Goal: Information Seeking & Learning: Learn about a topic

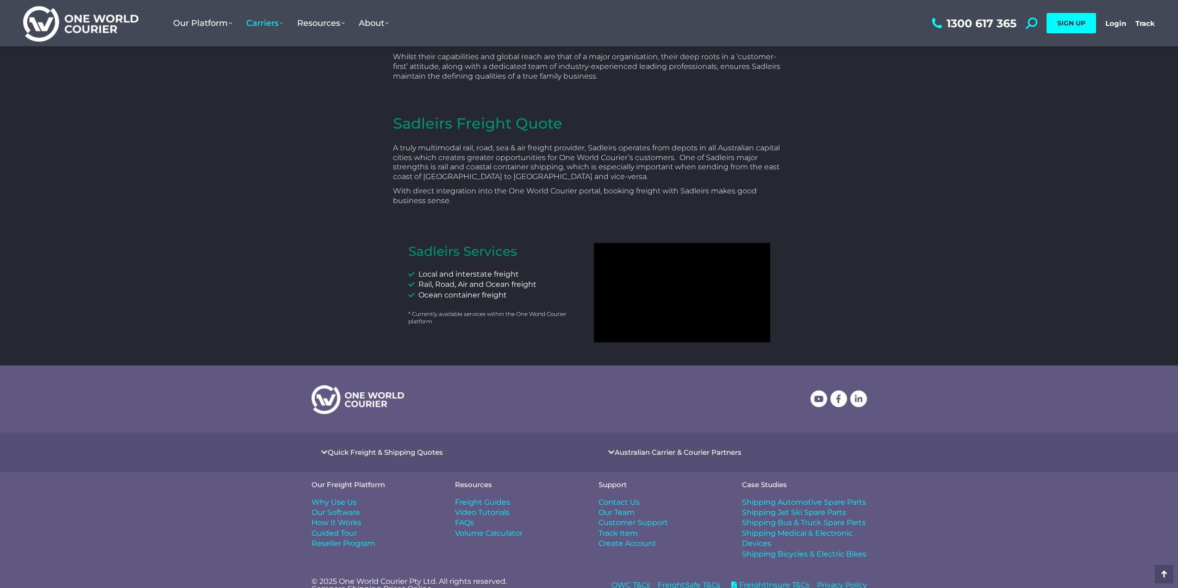
scroll to position [163, 0]
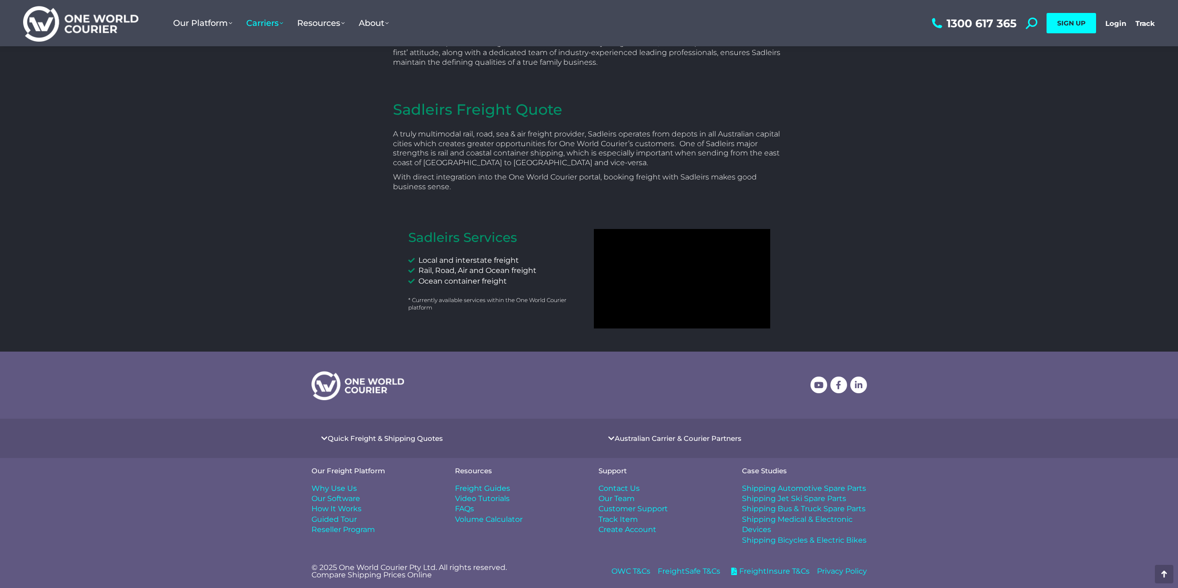
click at [459, 509] on span "FAQs" at bounding box center [464, 509] width 19 height 10
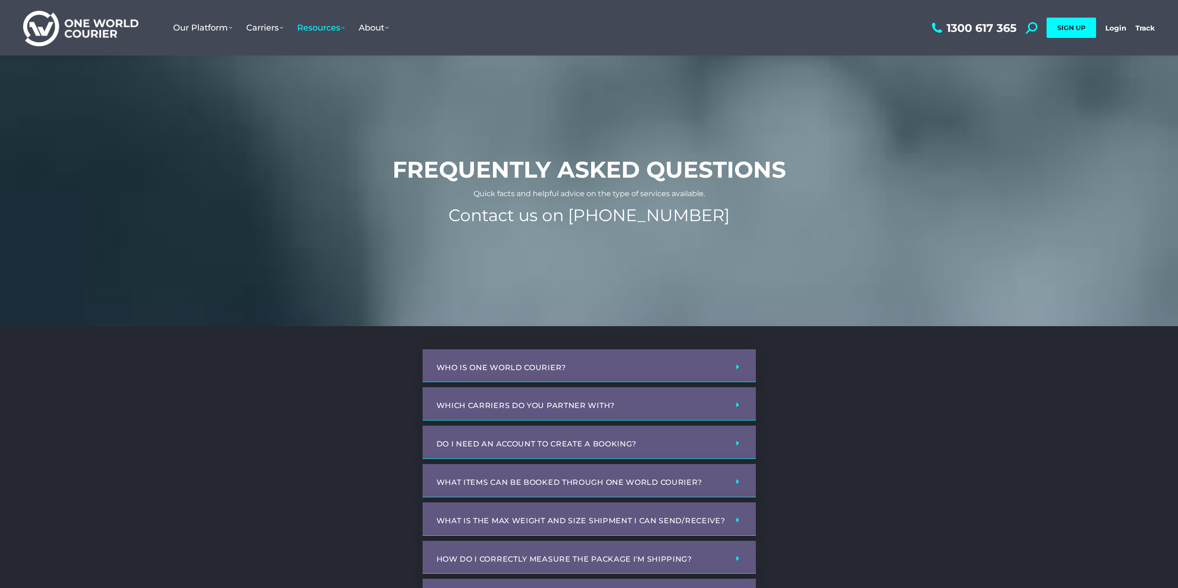
click at [570, 406] on link "Which carriers do you partner with?" at bounding box center [525, 405] width 179 height 9
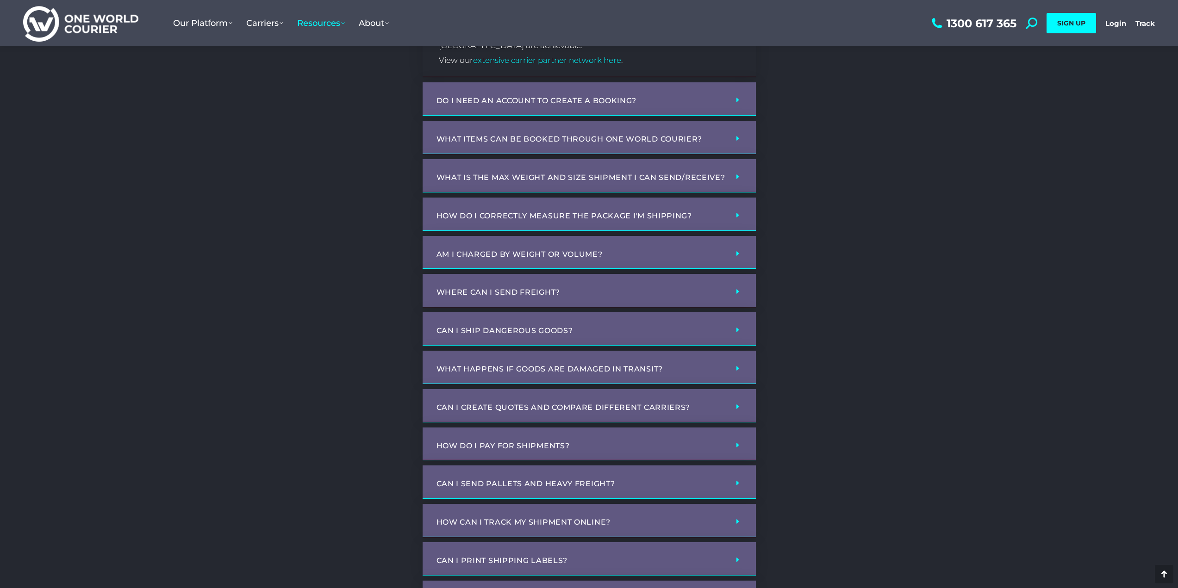
scroll to position [509, 0]
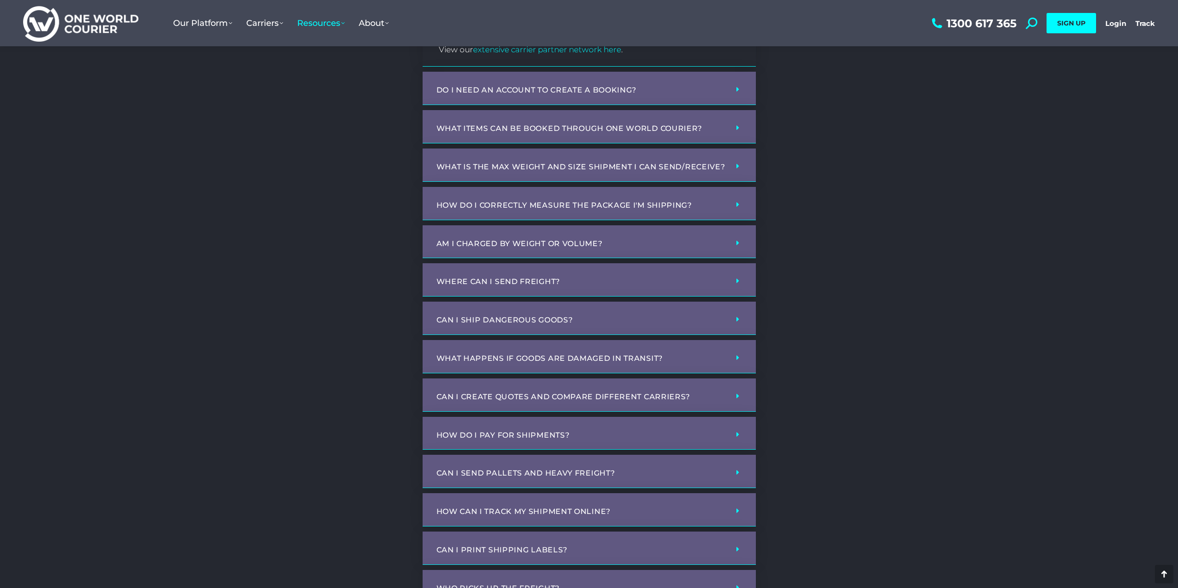
click at [578, 356] on link "What happens if goods are damaged in transit?" at bounding box center [549, 358] width 227 height 9
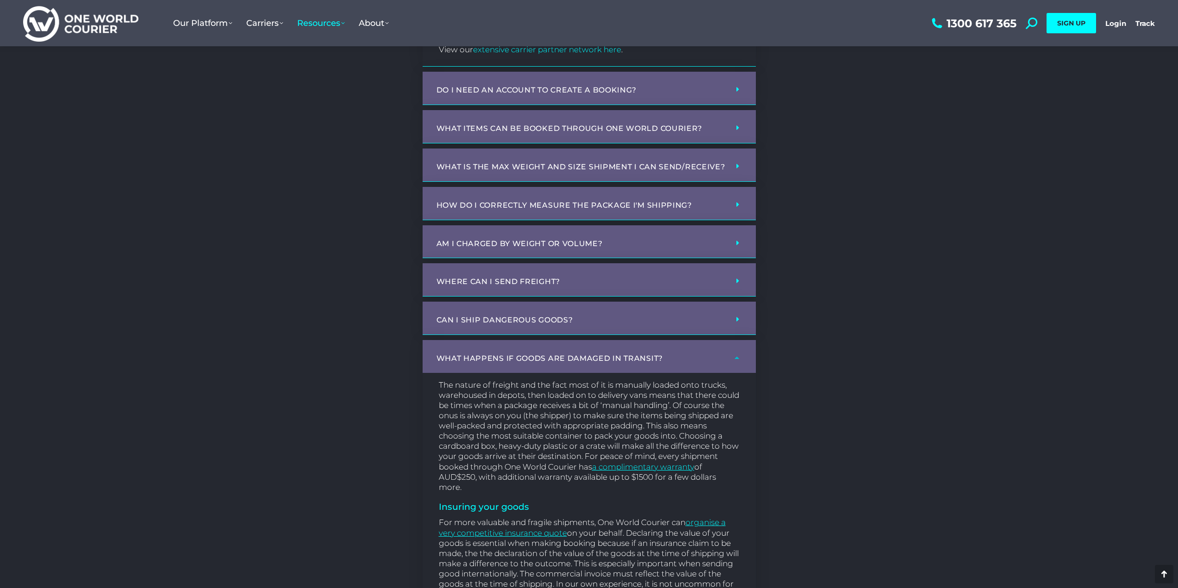
click at [577, 353] on div "What happens if goods are damaged in transit?" at bounding box center [588, 356] width 333 height 33
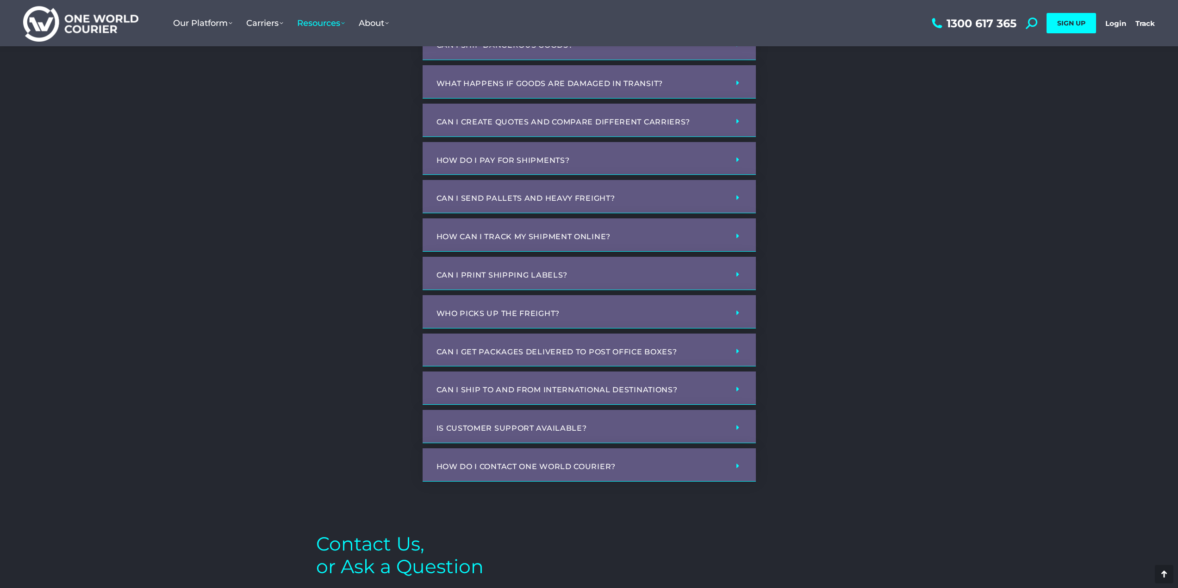
scroll to position [787, 0]
